Goal: Communication & Community: Answer question/provide support

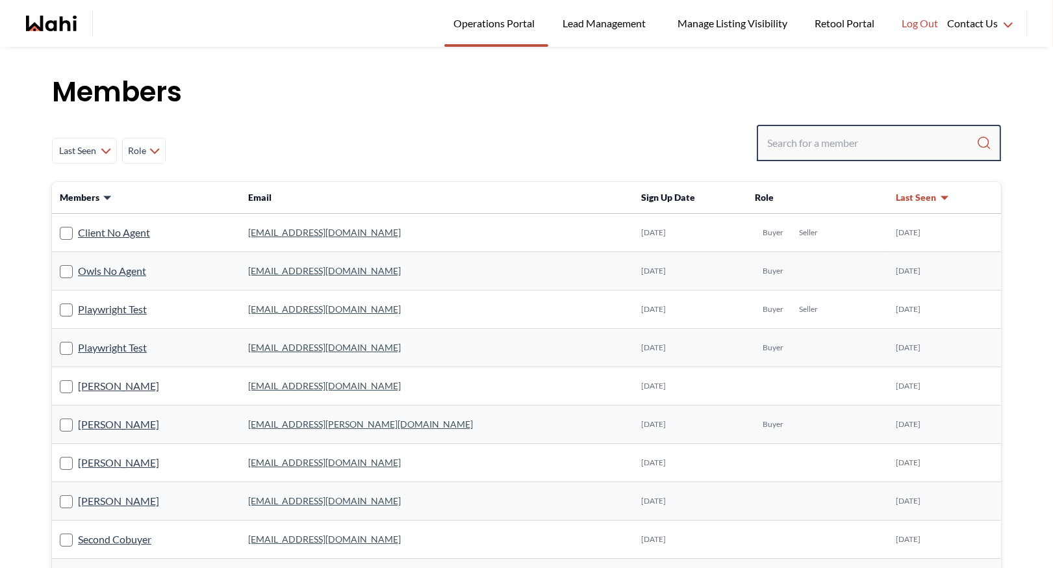
click at [812, 141] on input "Search input" at bounding box center [871, 142] width 209 height 23
type input "[PERSON_NAME]"
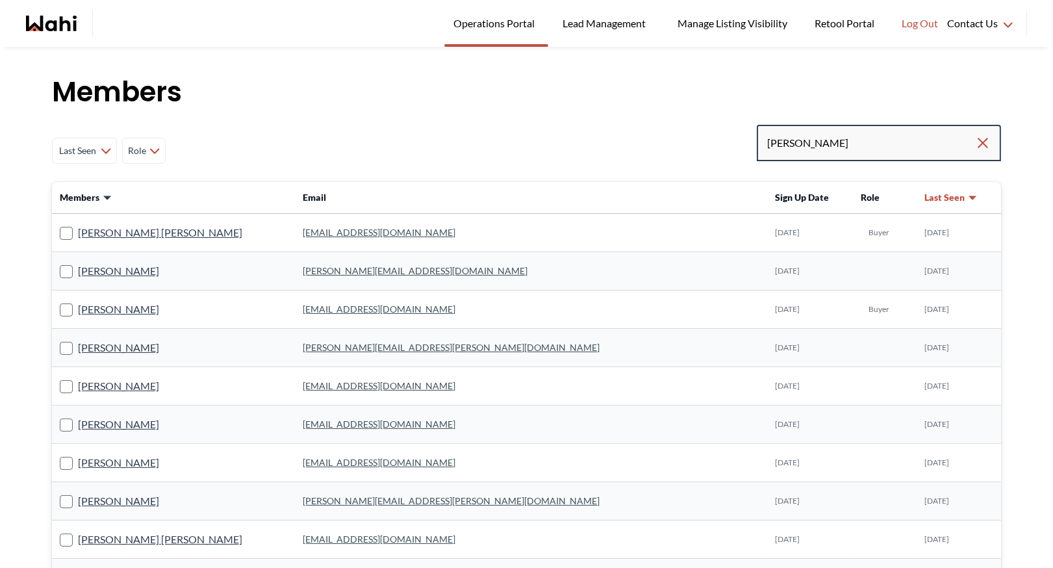
click at [808, 145] on input "[PERSON_NAME]" at bounding box center [871, 142] width 208 height 23
type input "[PERSON_NAME] [PERSON_NAME]"
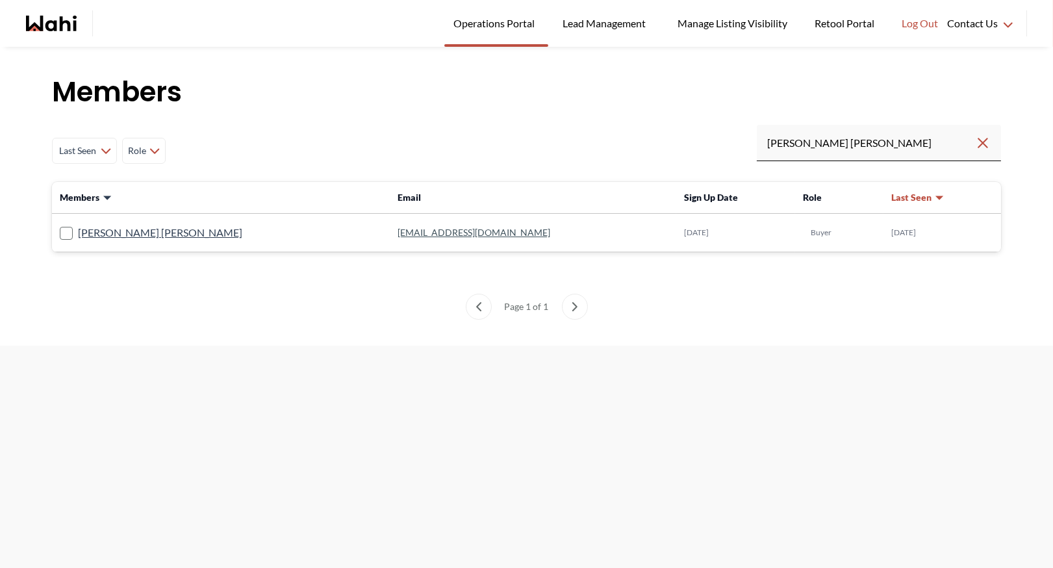
click at [397, 231] on link "[EMAIL_ADDRESS][DOMAIN_NAME]" at bounding box center [473, 232] width 153 height 11
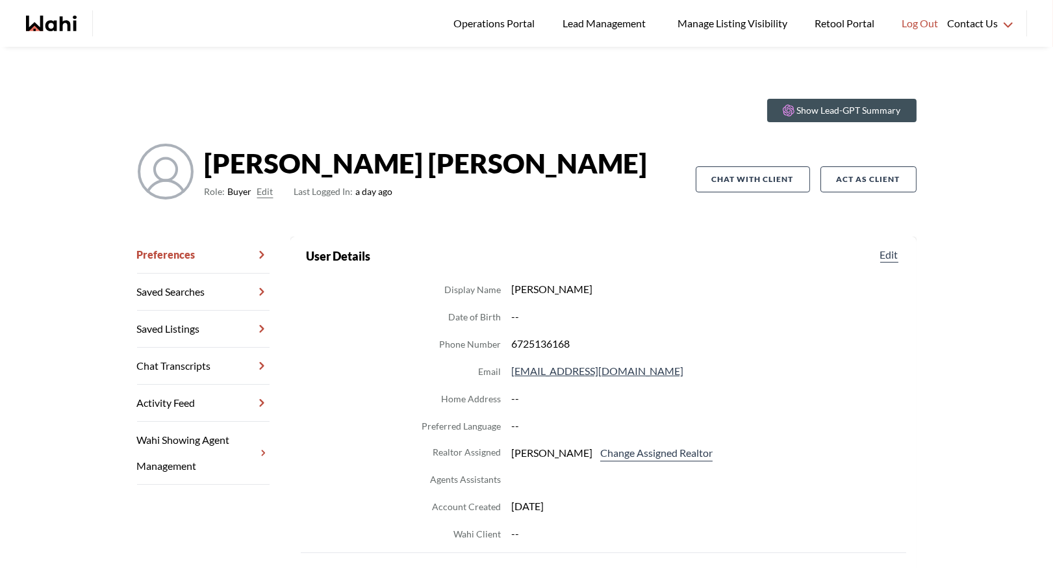
click at [205, 350] on link "Chat Transcripts" at bounding box center [203, 365] width 132 height 37
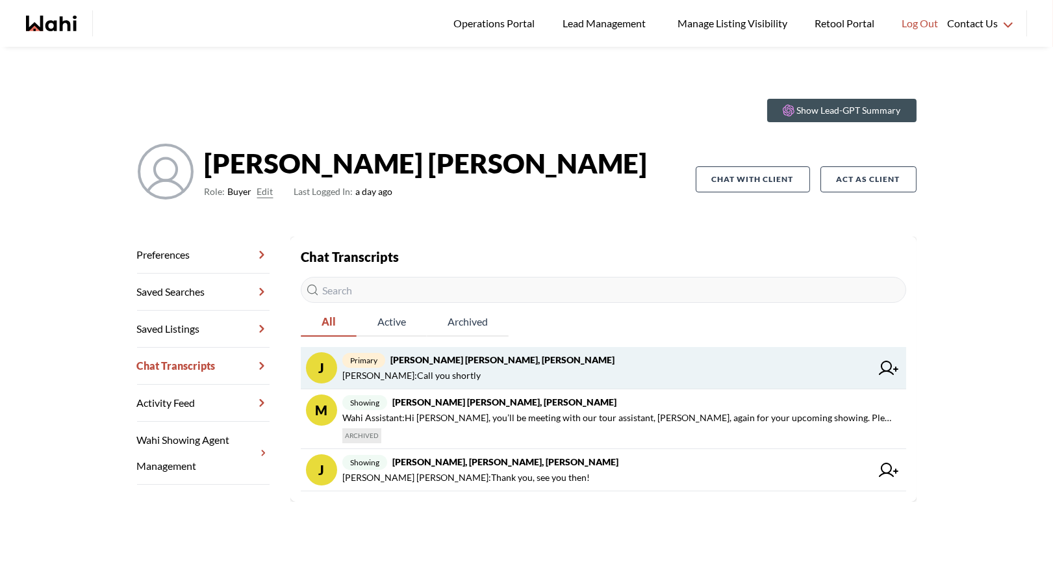
click at [510, 362] on span "primary [PERSON_NAME] [PERSON_NAME], [PERSON_NAME]" at bounding box center [606, 360] width 529 height 16
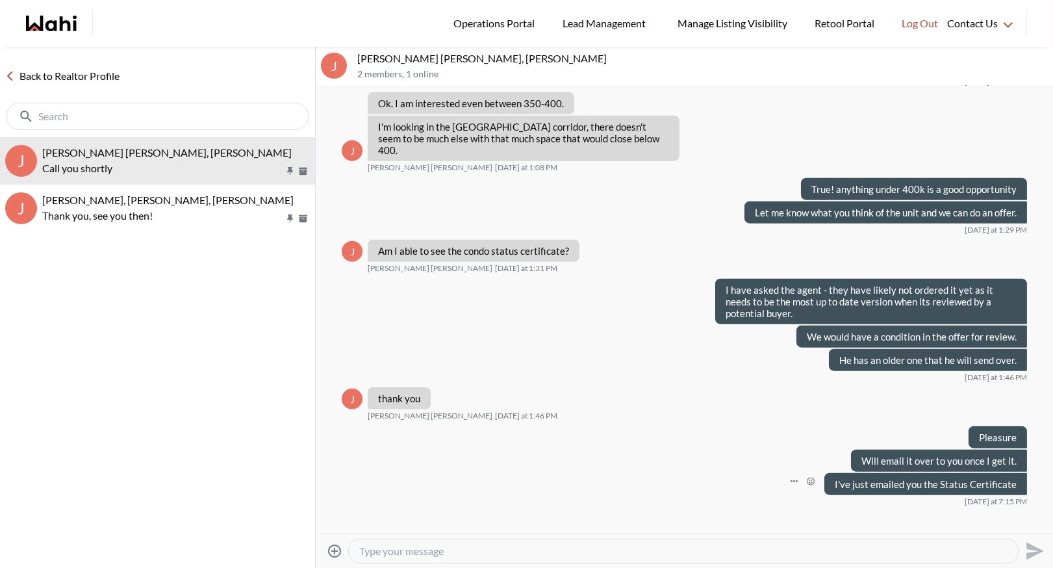
scroll to position [2636, 0]
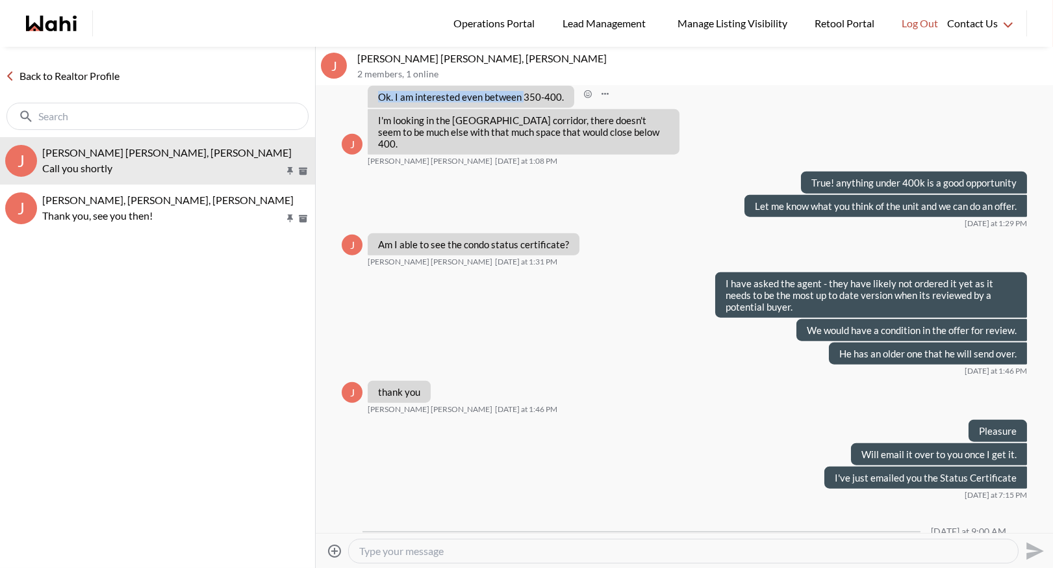
drag, startPoint x: 522, startPoint y: 270, endPoint x: 573, endPoint y: 271, distance: 51.3
click at [574, 108] on div "Ok. I am interested even between 350-400." at bounding box center [499, 97] width 262 height 22
click at [569, 108] on div "Ok. I am interested even between 350-400." at bounding box center [471, 97] width 207 height 22
drag, startPoint x: 559, startPoint y: 270, endPoint x: 522, endPoint y: 268, distance: 37.1
click at [522, 103] on p "Ok. I am interested even between 350-400." at bounding box center [471, 97] width 186 height 12
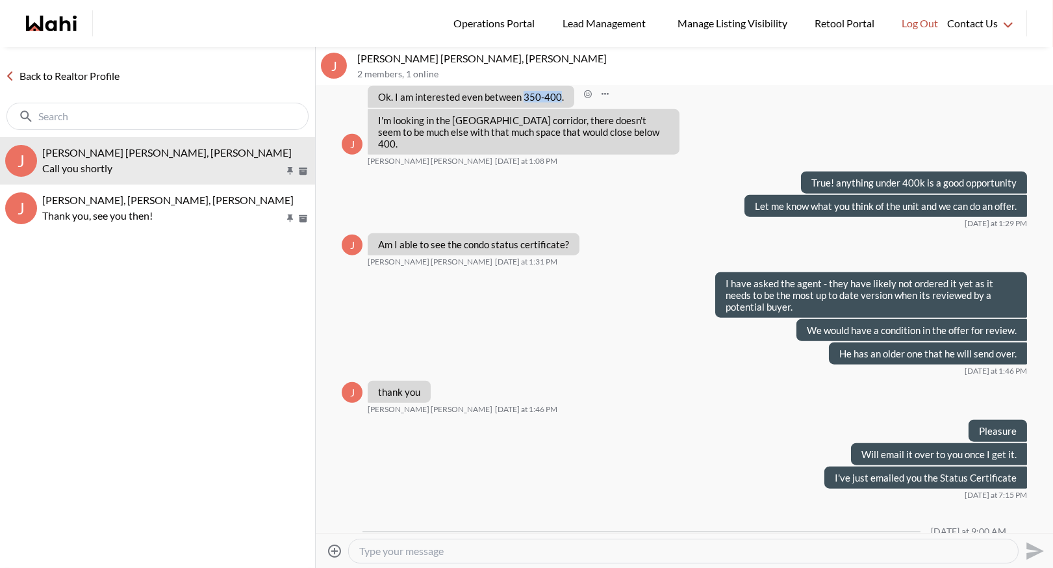
click at [531, 103] on p "Ok. I am interested even between 350-400." at bounding box center [471, 97] width 186 height 12
drag, startPoint x: 560, startPoint y: 273, endPoint x: 518, endPoint y: 268, distance: 42.5
click at [518, 103] on p "Ok. I am interested even between 350-400." at bounding box center [471, 97] width 186 height 12
click at [533, 81] on div "They would come down from list price somewhat [DATE] at 1:03 PM" at bounding box center [684, 64] width 685 height 34
drag, startPoint x: 558, startPoint y: 271, endPoint x: 521, endPoint y: 270, distance: 37.0
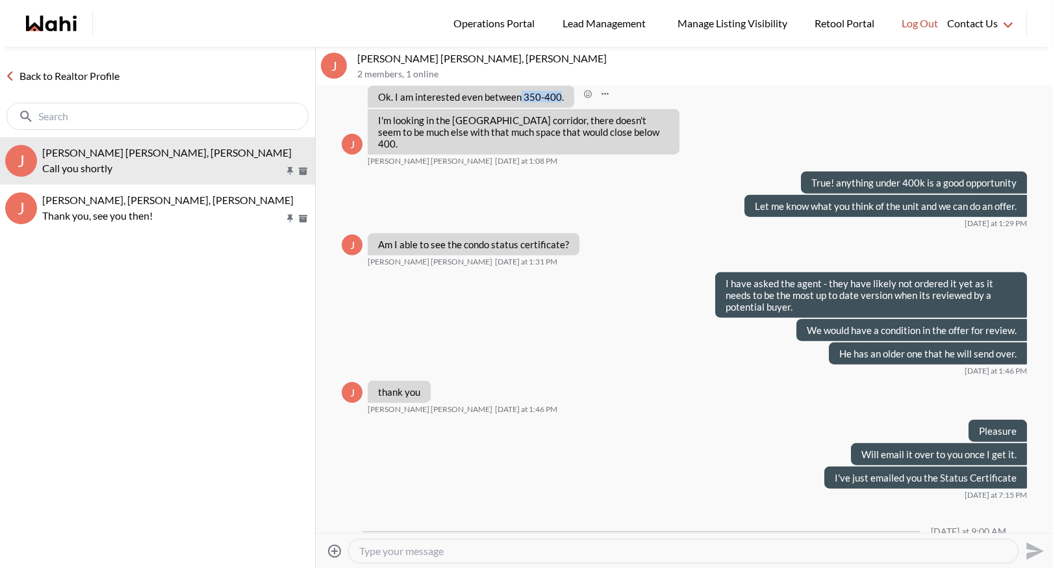
click at [521, 103] on p "Ok. I am interested even between 350-400." at bounding box center [471, 97] width 186 height 12
click at [557, 81] on div "They would come down from list price somewhat [DATE] at 1:03 PM" at bounding box center [684, 64] width 685 height 34
drag, startPoint x: 560, startPoint y: 269, endPoint x: 523, endPoint y: 268, distance: 37.0
click at [523, 103] on p "Ok. I am interested even between 350-400." at bounding box center [471, 97] width 186 height 12
click at [557, 108] on div "Ok. I am interested even between 350-400." at bounding box center [471, 97] width 207 height 22
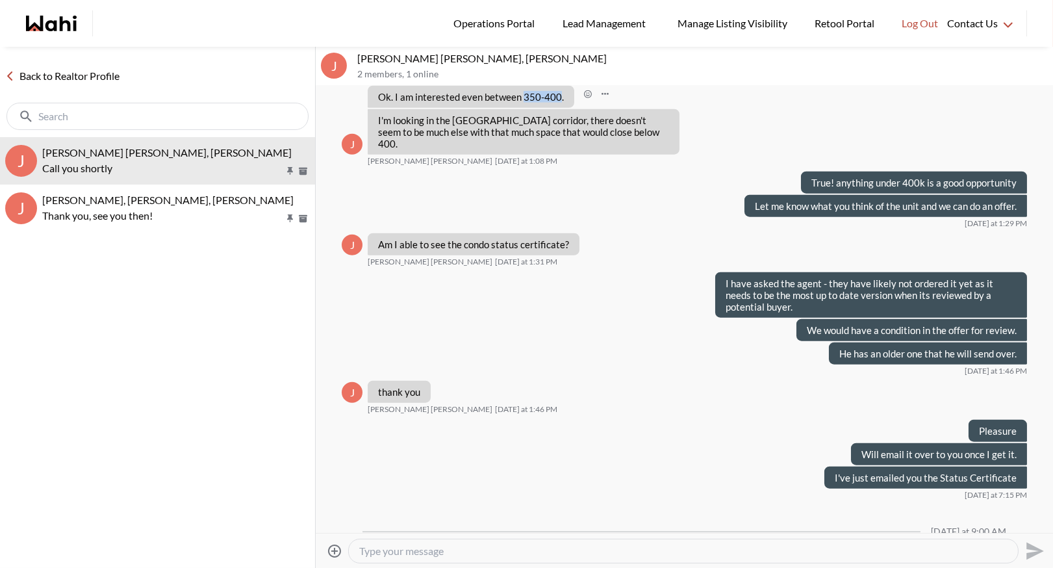
drag, startPoint x: 559, startPoint y: 269, endPoint x: 521, endPoint y: 269, distance: 37.7
click at [521, 103] on p "Ok. I am interested even between 350-400." at bounding box center [471, 97] width 186 height 12
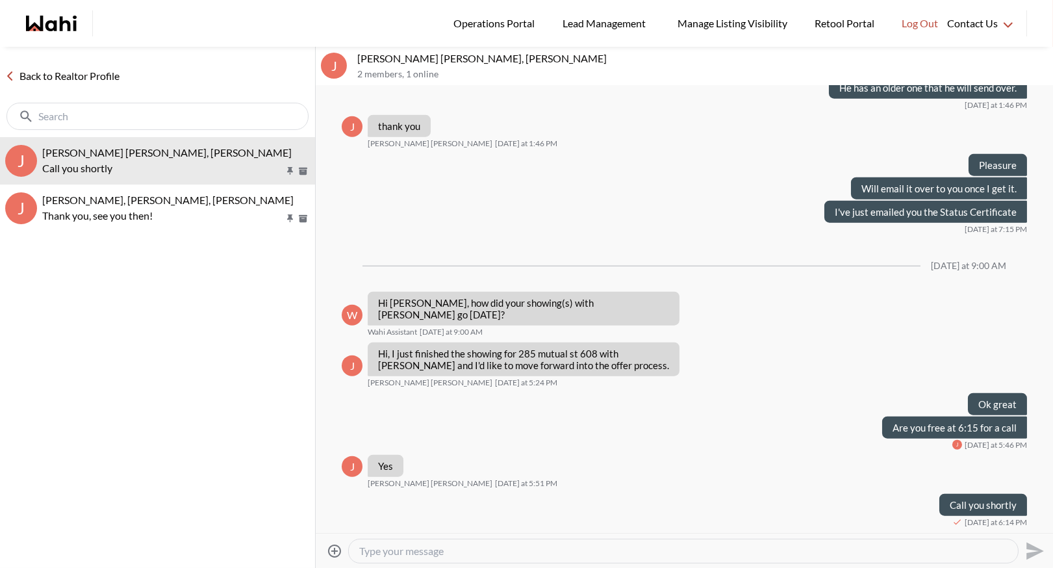
scroll to position [3051, 0]
click at [376, 550] on textarea "Type your message" at bounding box center [683, 550] width 648 height 13
type textarea "Sent the fintrack"
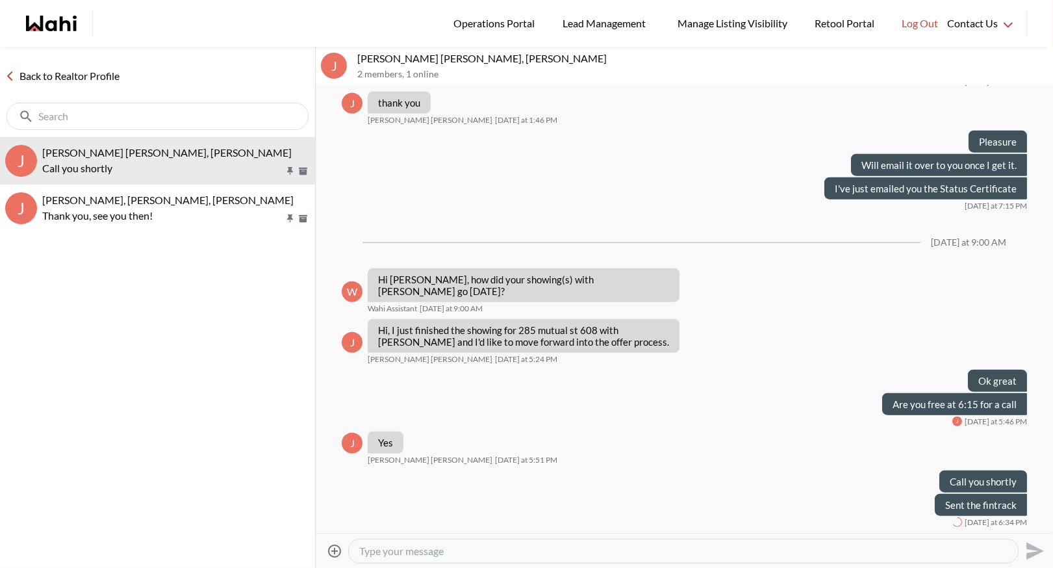
scroll to position [3074, 0]
